Goal: Check status: Check status

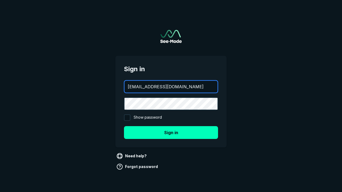
type input "[EMAIL_ADDRESS][DOMAIN_NAME]"
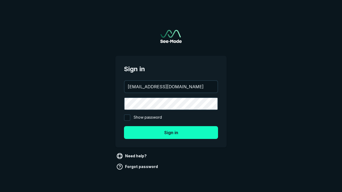
click at [171, 133] on button "Sign in" at bounding box center [171, 132] width 94 height 13
